Goal: Task Accomplishment & Management: Manage account settings

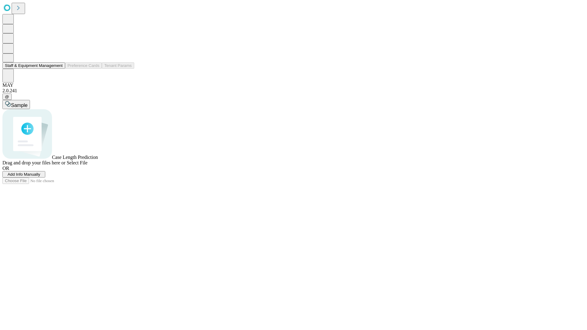
click at [58, 69] on button "Staff & Equipment Management" at bounding box center [33, 65] width 63 height 6
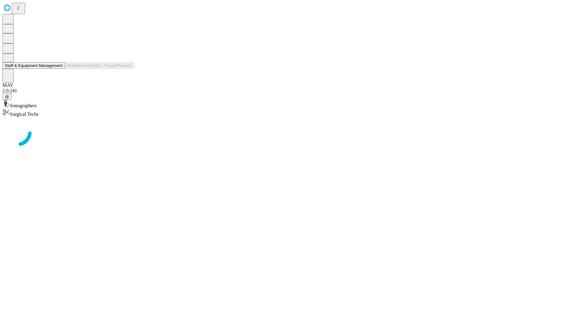
click at [58, 69] on button "Staff & Equipment Management" at bounding box center [33, 65] width 63 height 6
